Goal: Transaction & Acquisition: Purchase product/service

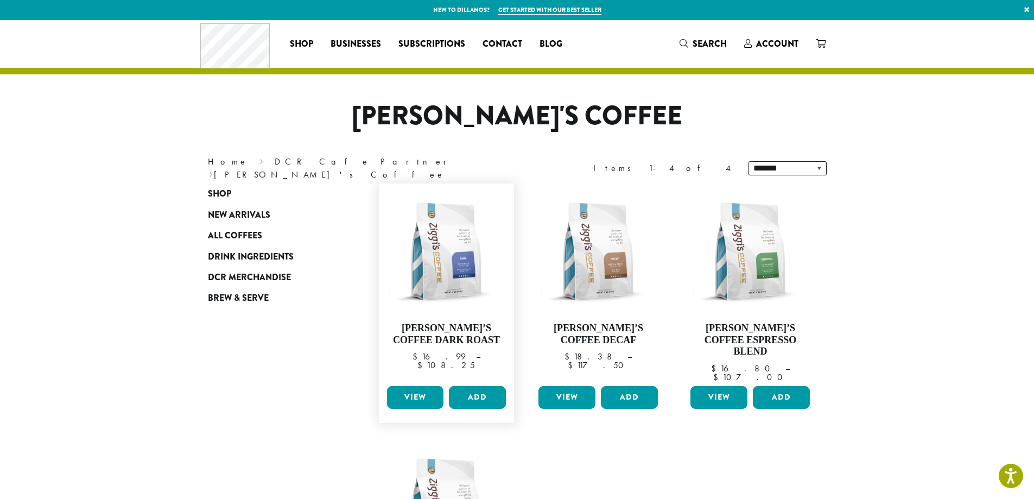
click at [414, 386] on link "View" at bounding box center [415, 397] width 57 height 23
